Goal: Task Accomplishment & Management: Use online tool/utility

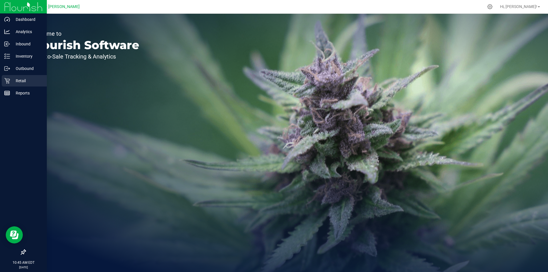
click at [16, 79] on p "Retail" at bounding box center [27, 80] width 34 height 7
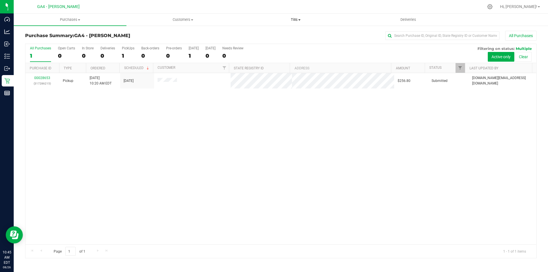
click at [305, 19] on span "Tills" at bounding box center [296, 19] width 112 height 5
click at [270, 33] on span "Manage tills" at bounding box center [258, 34] width 39 height 5
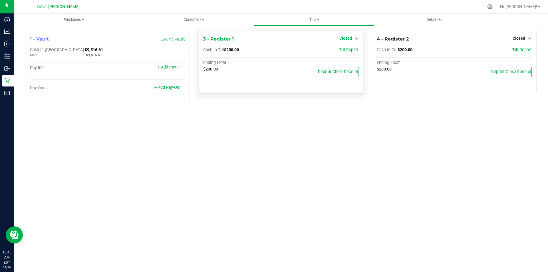
click at [357, 39] on icon at bounding box center [357, 38] width 4 height 4
click at [349, 51] on link "Open Till" at bounding box center [345, 50] width 15 height 5
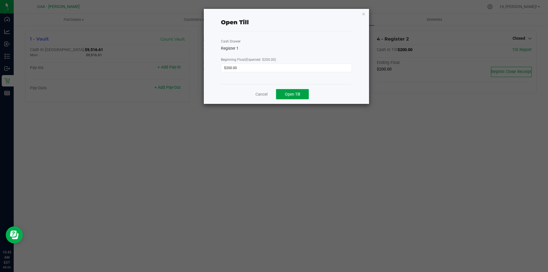
click at [291, 93] on span "Open Till" at bounding box center [292, 94] width 15 height 5
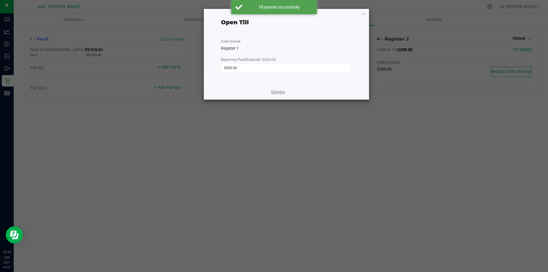
click at [278, 94] on link "Dismiss" at bounding box center [278, 92] width 14 height 6
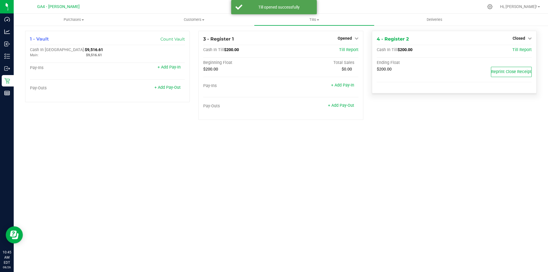
click at [521, 42] on div "Closed" at bounding box center [522, 38] width 19 height 7
click at [521, 37] on span "Closed" at bounding box center [519, 38] width 13 height 5
click at [514, 49] on link "Open Till" at bounding box center [518, 50] width 15 height 5
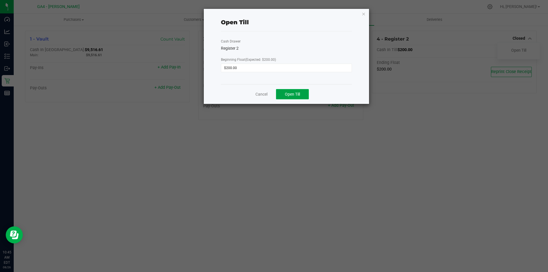
click at [288, 93] on span "Open Till" at bounding box center [292, 94] width 15 height 5
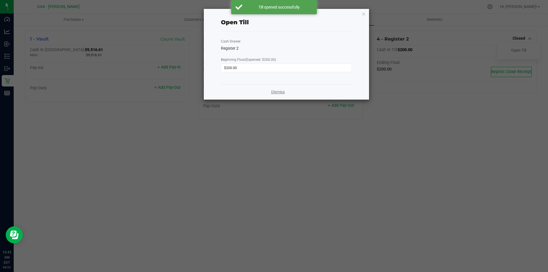
click at [284, 90] on link "Dismiss" at bounding box center [278, 92] width 14 height 6
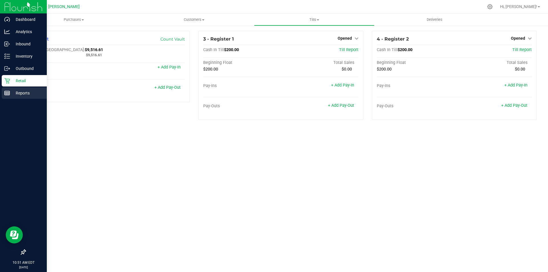
click at [14, 90] on p "Reports" at bounding box center [27, 93] width 34 height 7
